Goal: Information Seeking & Learning: Learn about a topic

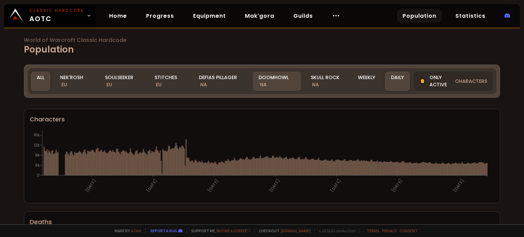
click at [254, 86] on div "Doomhowl NA" at bounding box center [277, 81] width 48 height 19
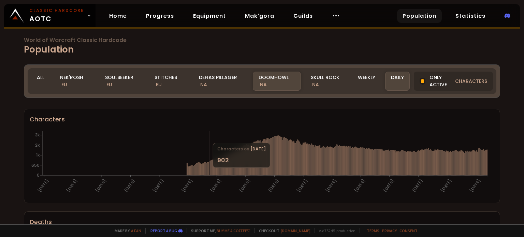
click at [184, 160] on icon "[DATE] [DATE] [DATE] [DATE] [DATE] [DATE] [DATE] [DATE] [DATE] [DATE] [DATE] [D…" at bounding box center [259, 163] width 459 height 68
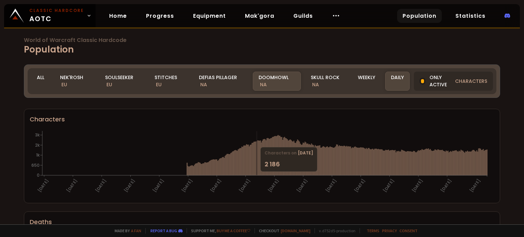
click at [257, 175] on line at bounding box center [264, 175] width 445 height 0
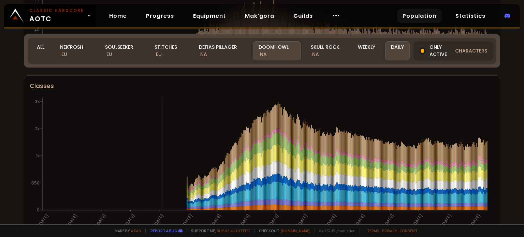
scroll to position [334, 0]
click at [0, 237] on html "Classic Hardcore AOTC Home Progress Equipment Mak'gora Guilds Population Statis…" at bounding box center [262, 118] width 524 height 237
